Goal: Transaction & Acquisition: Purchase product/service

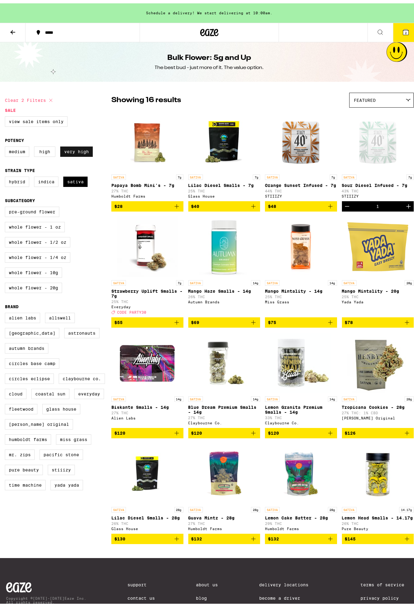
click at [70, 149] on label "Very High" at bounding box center [76, 148] width 33 height 10
click at [6, 144] on input "Very High" at bounding box center [6, 144] width 0 height 0
checkbox input "false"
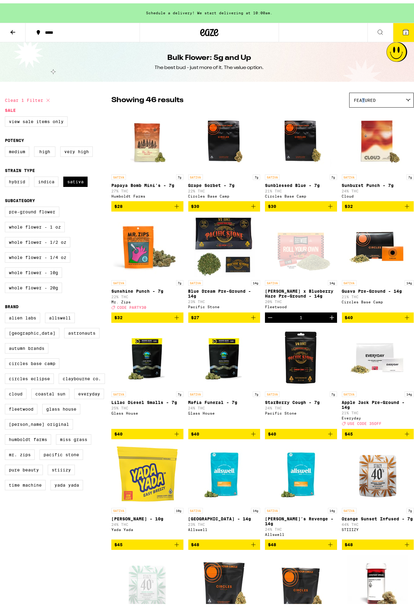
click at [359, 102] on div "Featured" at bounding box center [381, 97] width 64 height 14
drag, startPoint x: 359, startPoint y: 102, endPoint x: 316, endPoint y: 102, distance: 42.6
click at [316, 102] on div "Showing 46 results Featured Featured Price: Low to High Price: High to Low" at bounding box center [262, 96] width 302 height 15
click at [405, 98] on icon at bounding box center [407, 96] width 5 height 3
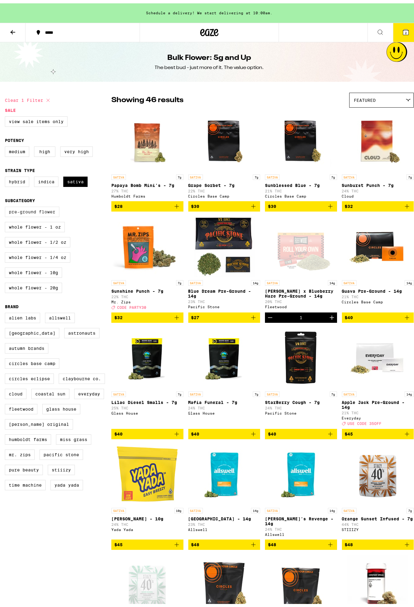
click at [26, 213] on label "Pre-ground Flower" at bounding box center [32, 208] width 54 height 10
click at [6, 205] on input "Pre-ground Flower" at bounding box center [6, 204] width 0 height 0
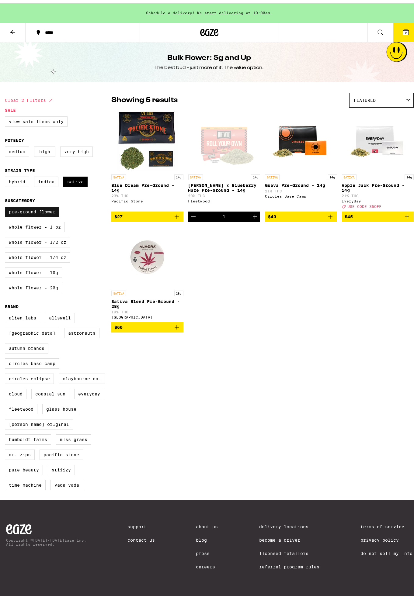
click at [37, 212] on label "Pre-ground Flower" at bounding box center [32, 208] width 54 height 10
click at [6, 205] on input "Pre-ground Flower" at bounding box center [6, 204] width 0 height 0
checkbox input "false"
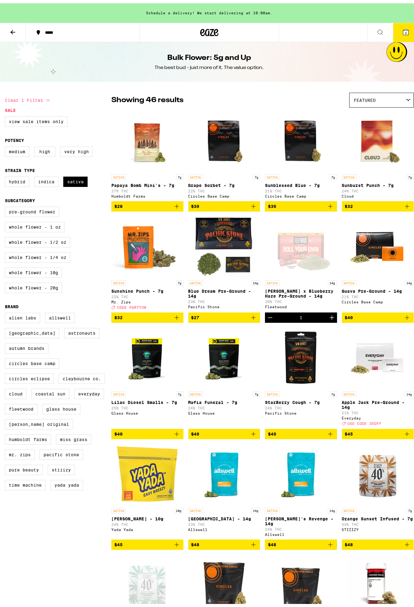
drag, startPoint x: 201, startPoint y: 29, endPoint x: 9, endPoint y: 28, distance: 191.3
drag, startPoint x: 9, startPoint y: 28, endPoint x: 383, endPoint y: 11, distance: 373.5
click at [383, 11] on div "Schedule a delivery! We start delivering at 10:00am." at bounding box center [209, 9] width 418 height 19
click at [380, 99] on div "Featured" at bounding box center [381, 97] width 64 height 14
click at [324, 92] on div "Showing 46 results Featured Featured Price: Low to High Price: High to Low" at bounding box center [262, 96] width 302 height 15
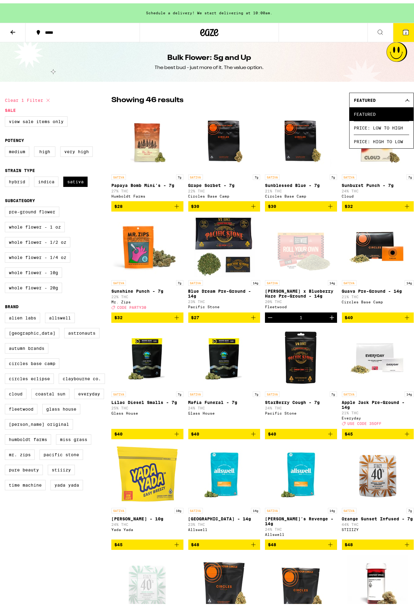
click at [402, 95] on div "Featured" at bounding box center [381, 97] width 64 height 14
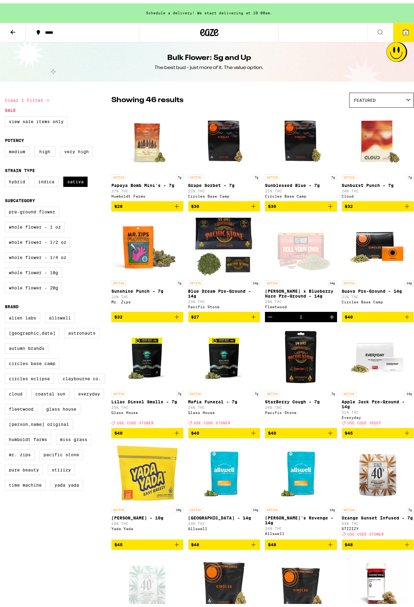
click at [15, 32] on button at bounding box center [13, 29] width 26 height 19
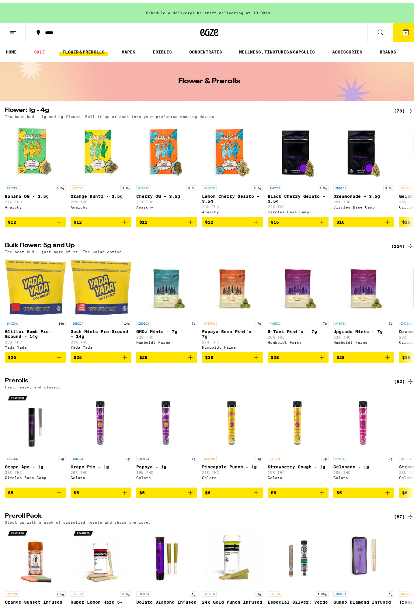
click at [12, 30] on icon at bounding box center [12, 28] width 7 height 7
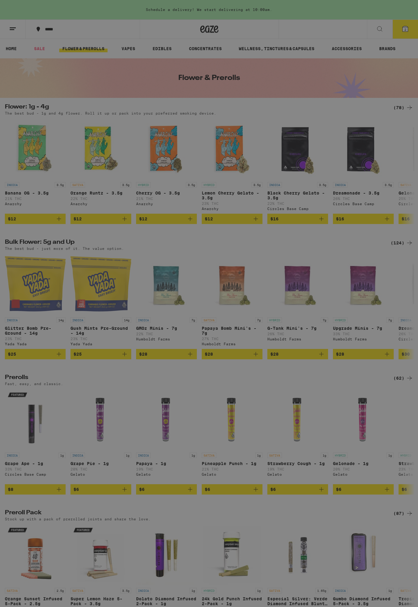
click at [59, 165] on link "Order History" at bounding box center [84, 163] width 107 height 7
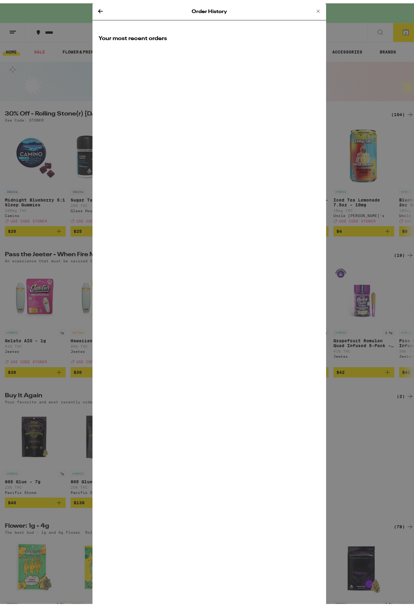
click at [214, 67] on div "Order History Your most recent orders" at bounding box center [209, 303] width 234 height 607
click at [99, 8] on icon at bounding box center [100, 8] width 5 height 4
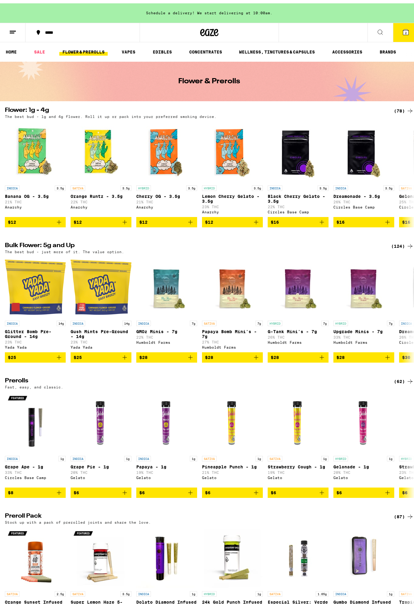
click at [15, 31] on icon at bounding box center [12, 28] width 7 height 7
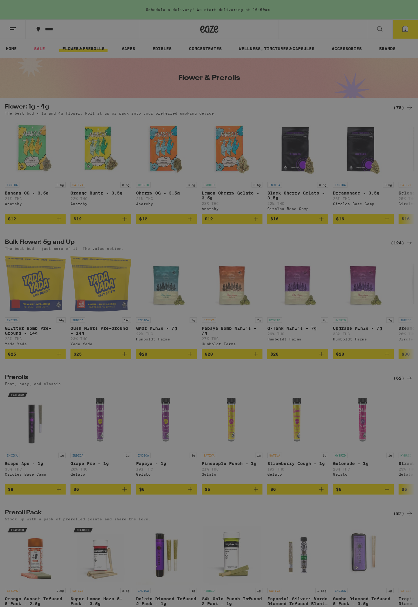
click at [66, 41] on div "Buy It Again" at bounding box center [52, 39] width 43 height 7
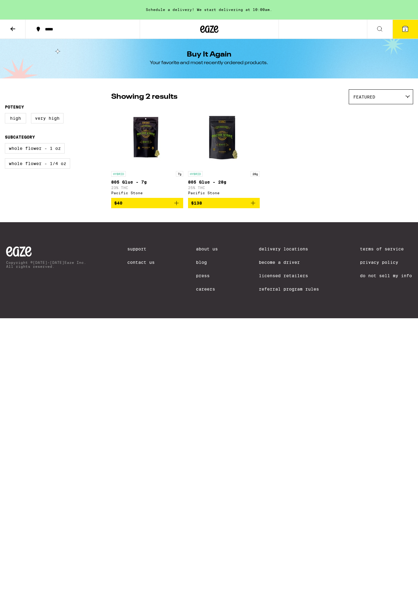
click at [12, 27] on icon at bounding box center [12, 28] width 7 height 7
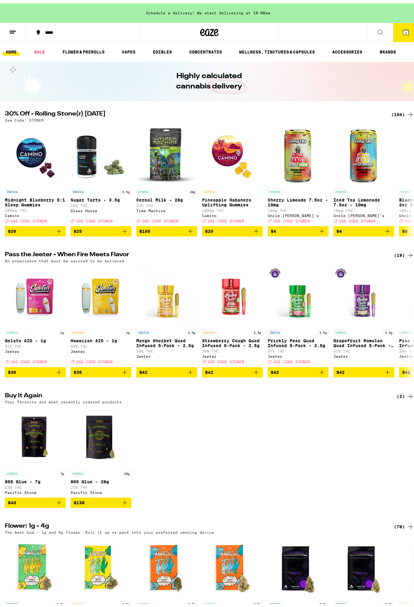
click at [14, 26] on icon at bounding box center [12, 28] width 7 height 7
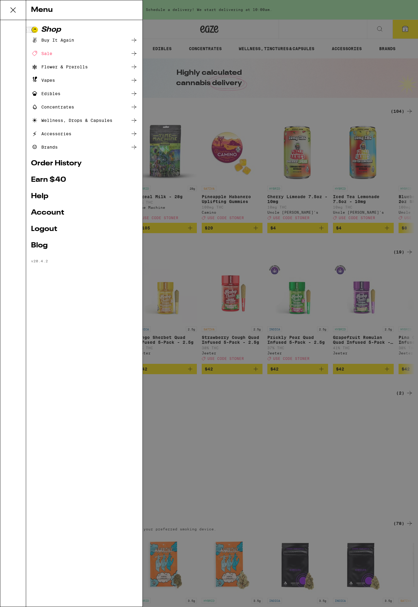
click at [45, 162] on link "Order History" at bounding box center [84, 163] width 107 height 7
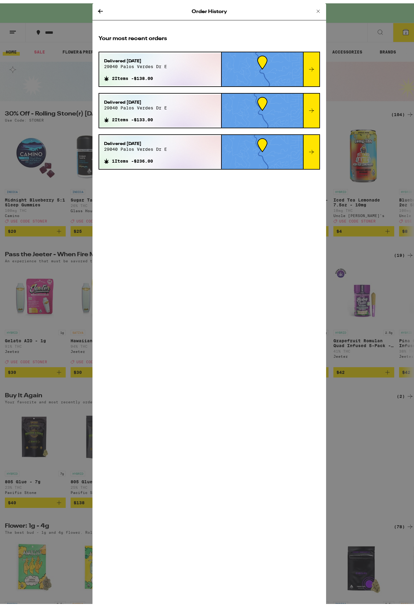
click at [309, 66] on icon at bounding box center [311, 65] width 7 height 7
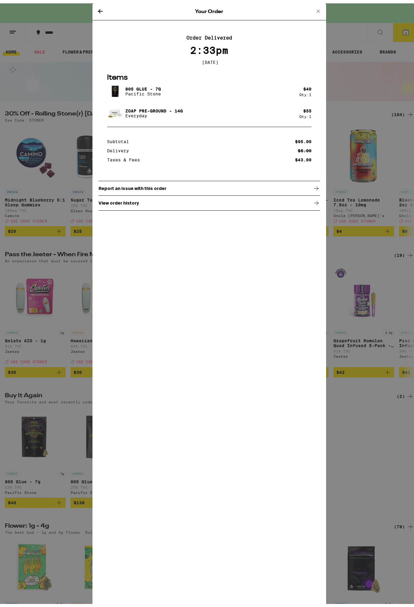
click at [100, 8] on icon at bounding box center [100, 8] width 5 height 4
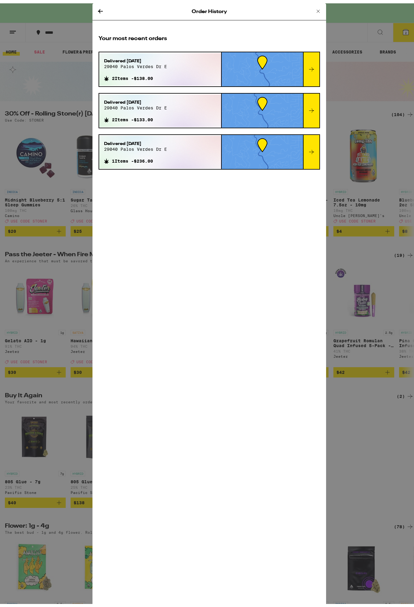
click at [311, 108] on icon at bounding box center [311, 107] width 7 height 7
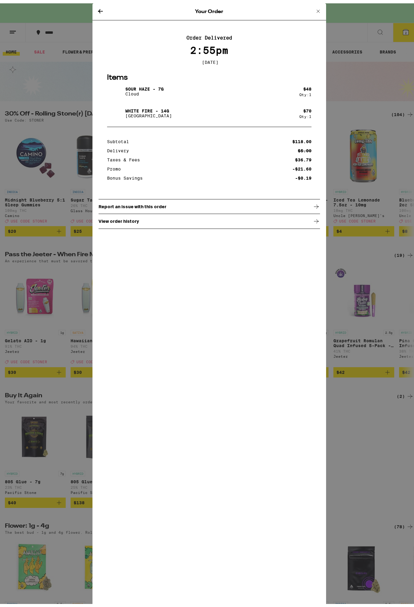
click at [98, 7] on icon at bounding box center [100, 7] width 7 height 7
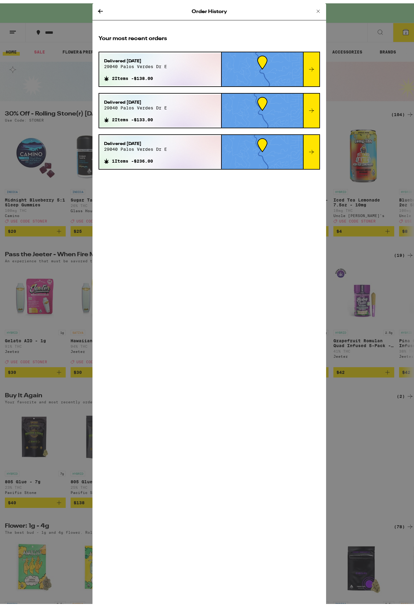
click at [312, 147] on icon at bounding box center [311, 148] width 7 height 7
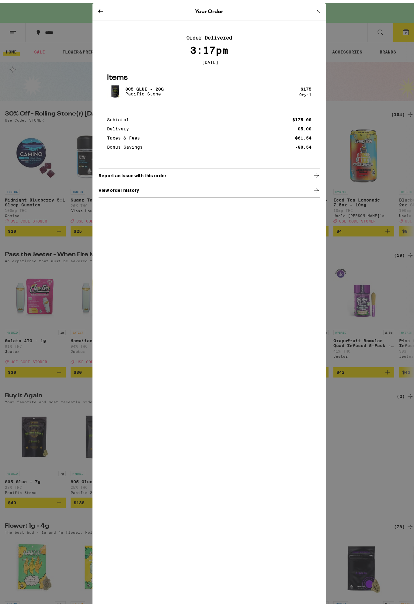
click at [102, 9] on icon at bounding box center [100, 7] width 7 height 7
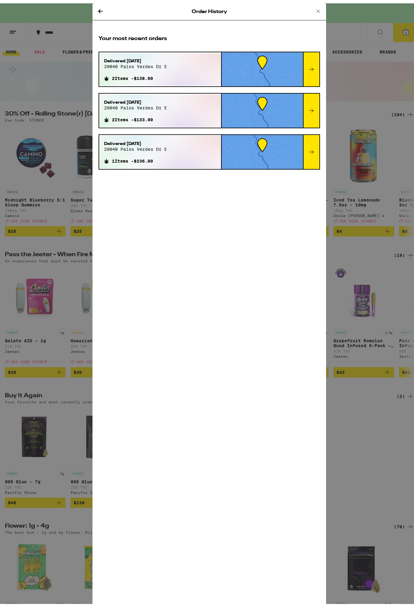
click at [361, 16] on div "Order History Your most recent orders Delivered Jun 30, 2023 29040 palos verdes…" at bounding box center [209, 303] width 418 height 607
click at [316, 6] on icon at bounding box center [317, 7] width 7 height 7
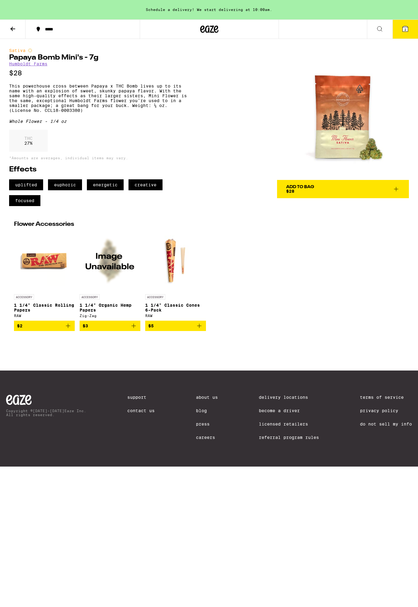
click at [300, 185] on div "Add To Bag" at bounding box center [300, 187] width 28 height 4
click at [403, 32] on icon at bounding box center [405, 28] width 7 height 7
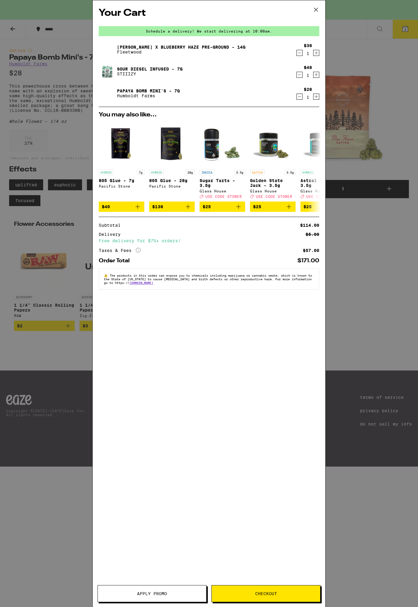
click at [140, 252] on icon "More Info" at bounding box center [138, 250] width 5 height 5
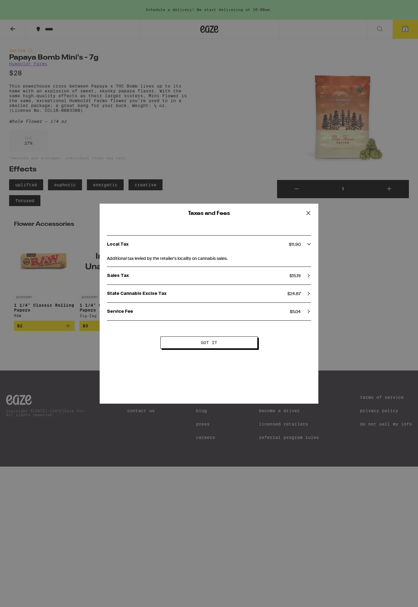
click at [309, 214] on icon at bounding box center [308, 213] width 9 height 9
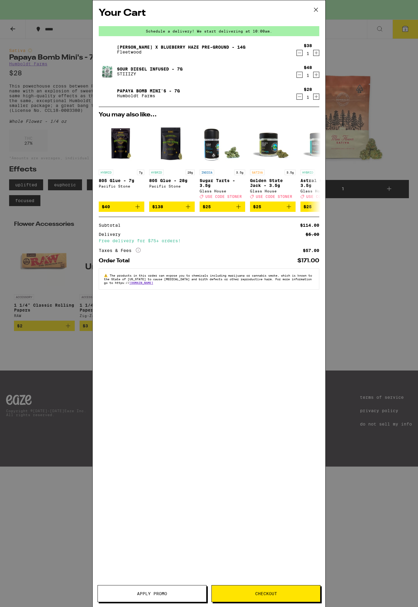
click at [140, 253] on icon at bounding box center [138, 250] width 5 height 5
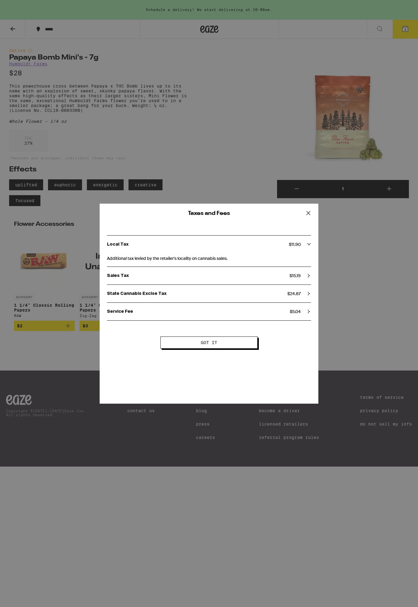
click at [224, 341] on span "Got it" at bounding box center [209, 343] width 48 height 4
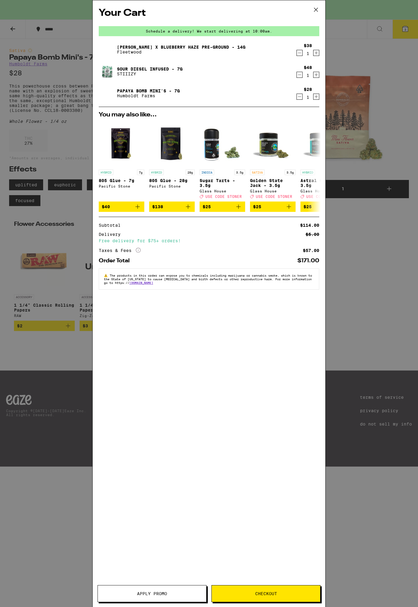
click at [255, 33] on div "Schedule a delivery! We start delivering at 10:00am." at bounding box center [209, 31] width 221 height 10
click at [241, 32] on div "Schedule a delivery! We start delivering at 10:00am." at bounding box center [209, 31] width 221 height 10
click at [172, 589] on button "Apply Promo" at bounding box center [152, 593] width 109 height 17
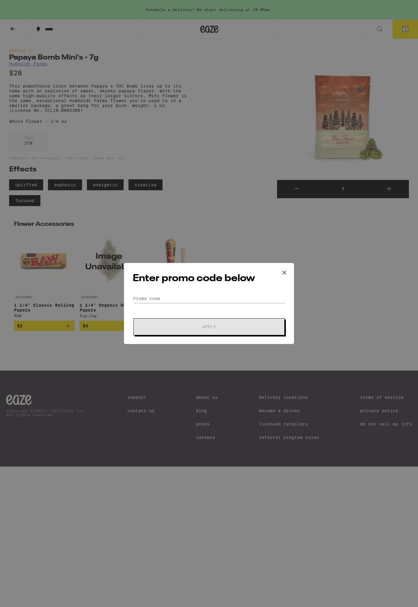
click at [285, 271] on icon at bounding box center [284, 272] width 9 height 9
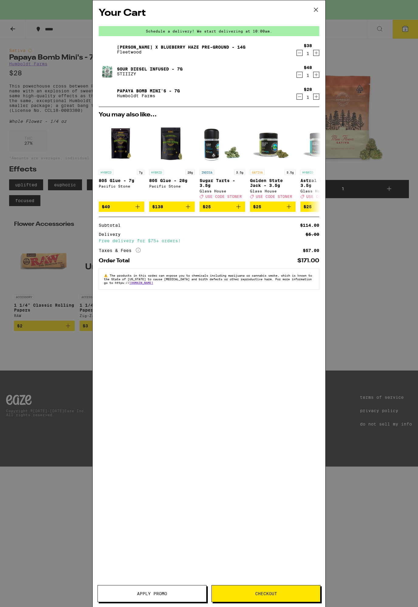
click at [75, 15] on div "Your Cart Schedule a delivery! We start delivering at 10:00am. [PERSON_NAME] x …" at bounding box center [209, 303] width 418 height 607
